Goal: Transaction & Acquisition: Obtain resource

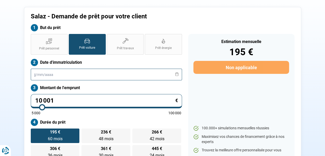
click at [55, 78] on input "text" at bounding box center [106, 75] width 151 height 12
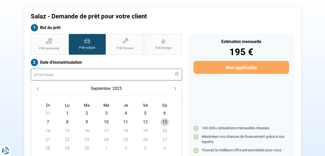
click at [57, 74] on input "text" at bounding box center [106, 75] width 151 height 12
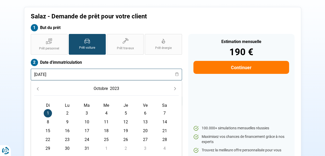
type input "[DATE]"
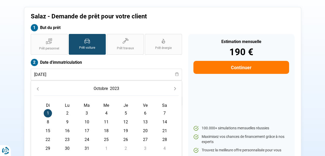
click at [70, 87] on div "[DATE]" at bounding box center [106, 90] width 145 height 12
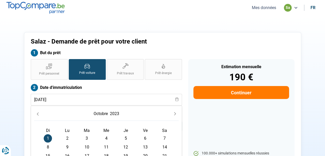
scroll to position [26, 0]
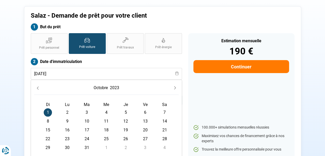
click at [233, 65] on button "Continuer" at bounding box center [240, 66] width 95 height 13
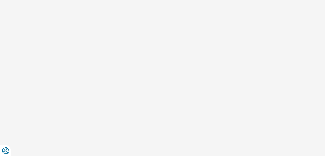
scroll to position [15, 0]
select select "32"
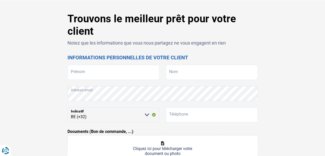
scroll to position [0, 0]
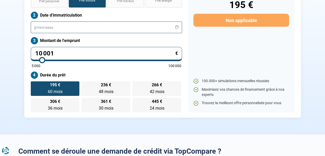
scroll to position [77, 0]
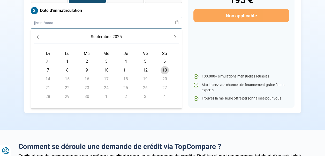
click at [66, 21] on input "text" at bounding box center [106, 23] width 151 height 12
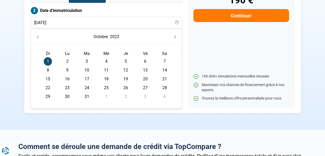
click at [70, 58] on span "2" at bounding box center [67, 61] width 8 height 8
type input "[DATE]"
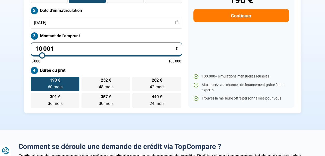
click at [81, 45] on input "10 001" at bounding box center [106, 49] width 151 height 14
type input "2"
type input "5000"
type input "27"
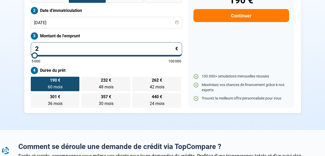
type input "5000"
type input "279"
type input "5000"
type input "2 799"
type input "5000"
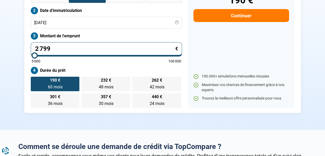
type input "27 990"
type input "28000"
type input "27 990"
type input "28000"
radio input "false"
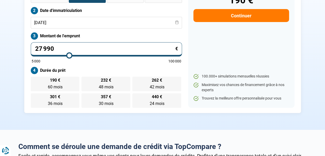
click at [219, 39] on div "Estimation mensuelle 190 € Continuer 100.000+ simulations mensuelles réussies M…" at bounding box center [241, 44] width 106 height 125
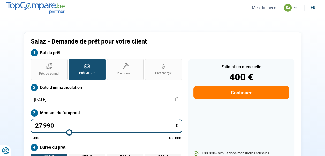
scroll to position [52, 0]
